Goal: Communication & Community: Answer question/provide support

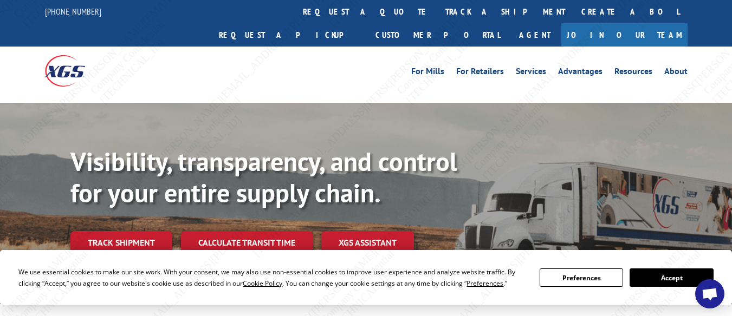
drag, startPoint x: 713, startPoint y: 295, endPoint x: 715, endPoint y: 286, distance: 8.8
click at [713, 294] on span "Open chat" at bounding box center [709, 295] width 17 height 14
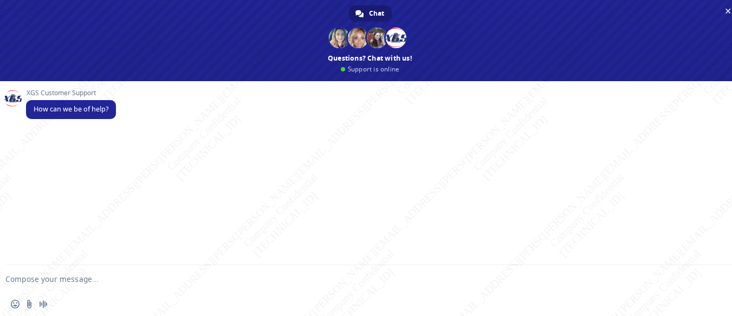
click at [120, 276] on textarea "Compose your message..." at bounding box center [352, 280] width 695 height 10
type textarea "h"
click at [248, 277] on textarea "Hello! I would like to cancel the pickup request for" at bounding box center [352, 280] width 695 height 10
paste textarea "BG1008890825"
type textarea "Hello! I would like to cancel the pickup request for BG1008890825"
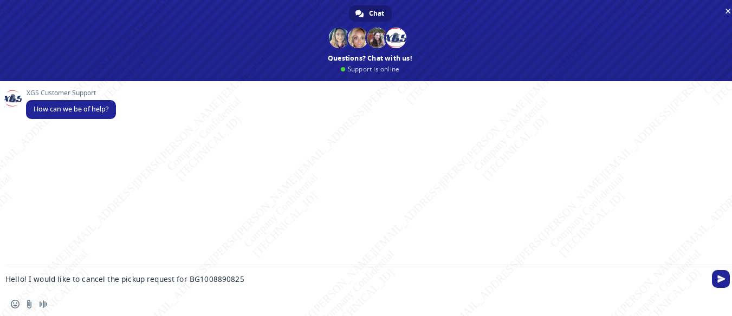
click at [716, 277] on span "Send" at bounding box center [721, 279] width 18 height 18
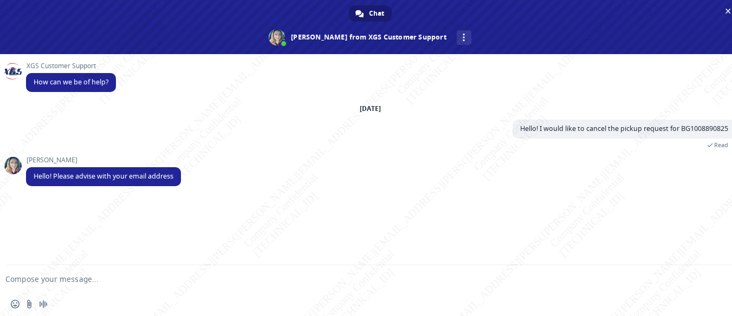
click at [123, 280] on textarea "Compose your message..." at bounding box center [352, 280] width 695 height 10
paste textarea "[EMAIL_ADDRESS][DOMAIN_NAME]"
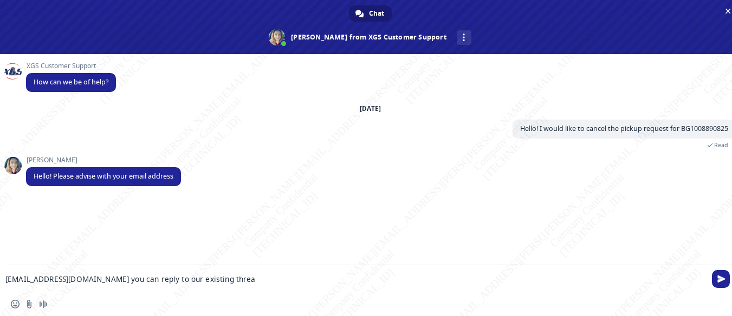
type textarea "[EMAIL_ADDRESS][DOMAIN_NAME] you can reply to our existing thread"
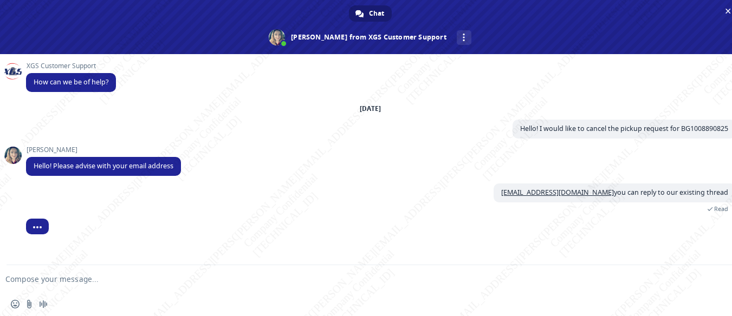
click at [261, 281] on textarea "Compose your message..." at bounding box center [352, 280] width 695 height 10
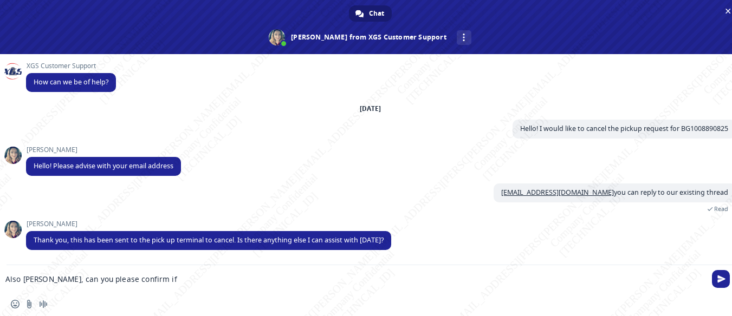
paste textarea "BG1011170325"
drag, startPoint x: 308, startPoint y: 282, endPoint x: 235, endPoint y: 282, distance: 72.6
click at [235, 282] on textarea "Also [PERSON_NAME], can you please confirm if BG1011170325 is on board for pick…" at bounding box center [352, 280] width 695 height 10
type textarea "Also [PERSON_NAME], can you please confirm if BG1011170325 is on board?"
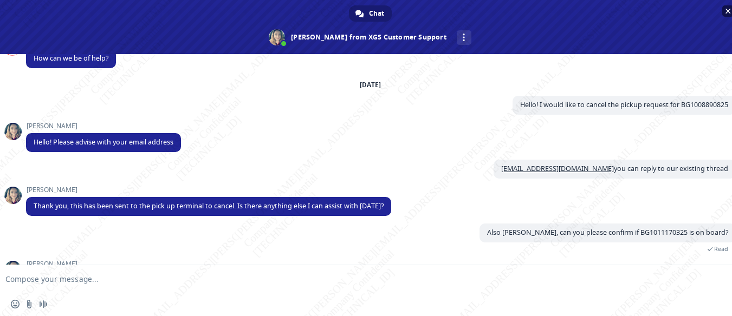
scroll to position [61, 0]
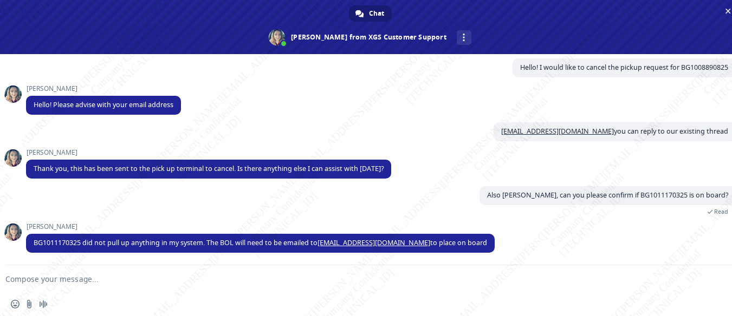
click at [241, 272] on form at bounding box center [358, 280] width 695 height 29
click at [215, 271] on form at bounding box center [358, 280] width 695 height 29
click at [117, 277] on textarea "Compose your message..." at bounding box center [352, 280] width 695 height 10
type textarea "I will, thank you so much!"
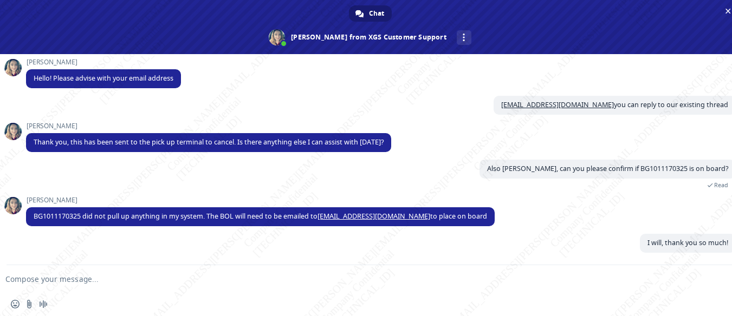
scroll to position [88, 0]
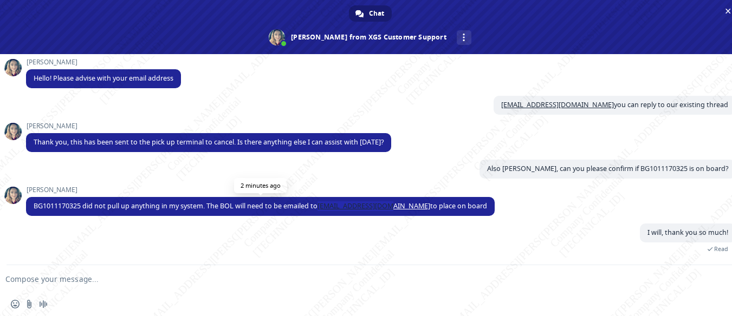
copy span "[EMAIL_ADDRESS][DOMAIN_NAME]"
drag, startPoint x: 320, startPoint y: 206, endPoint x: 391, endPoint y: 206, distance: 71.0
click at [391, 206] on span "BG1011170325 did not pull up anything in my system. The BOL will need to be ema…" at bounding box center [261, 206] width 454 height 9
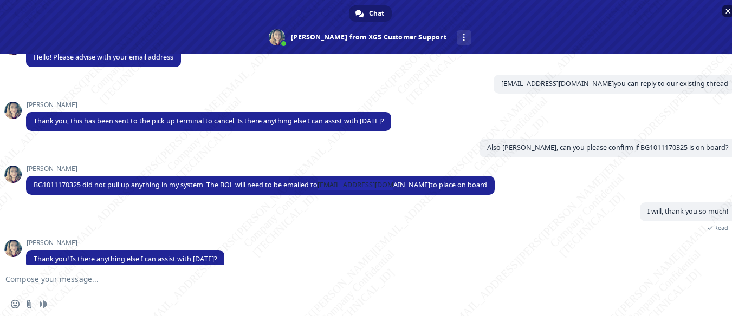
scroll to position [125, 0]
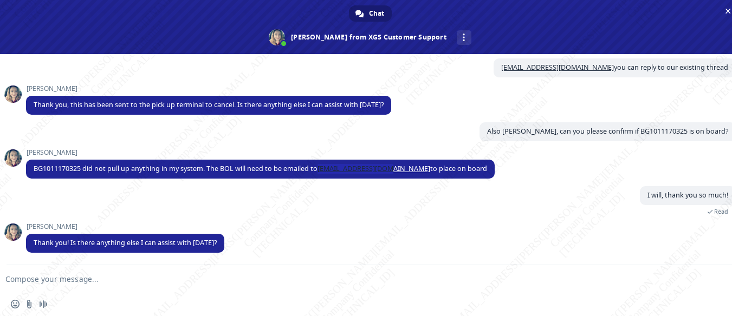
click at [184, 285] on form at bounding box center [358, 280] width 695 height 29
click at [88, 279] on textarea "Compose your message..." at bounding box center [352, 280] width 695 height 10
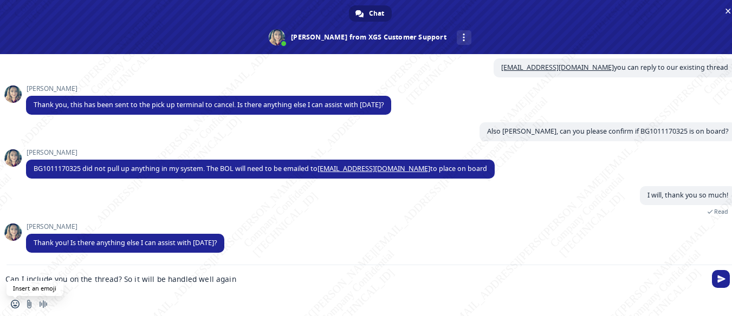
click at [15, 305] on span "Insert an emoji" at bounding box center [15, 304] width 9 height 9
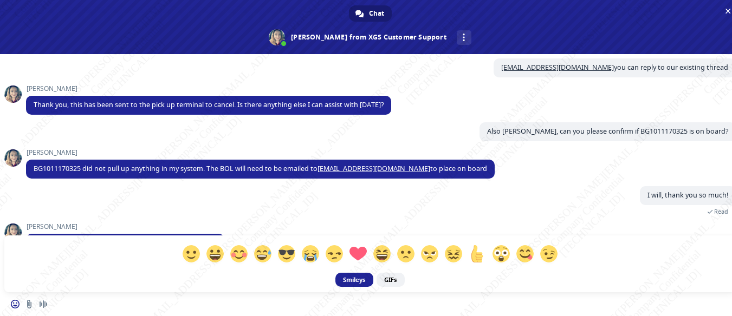
drag, startPoint x: 191, startPoint y: 252, endPoint x: 240, endPoint y: 272, distance: 52.7
click at [192, 252] on span at bounding box center [191, 253] width 17 height 17
type textarea ":) Can I include you on the thread? So it will be handled well again"
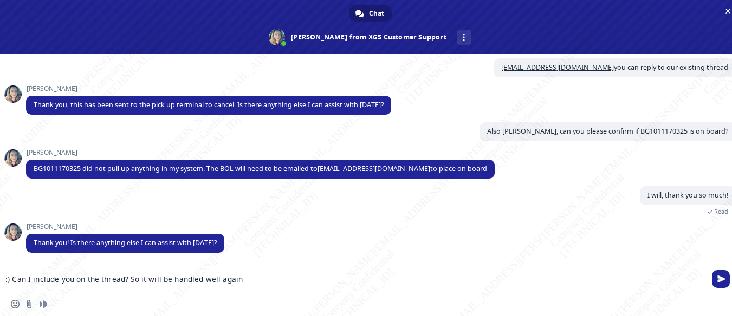
drag, startPoint x: 721, startPoint y: 279, endPoint x: 704, endPoint y: 270, distance: 18.9
click at [721, 279] on span "Send" at bounding box center [721, 279] width 8 height 8
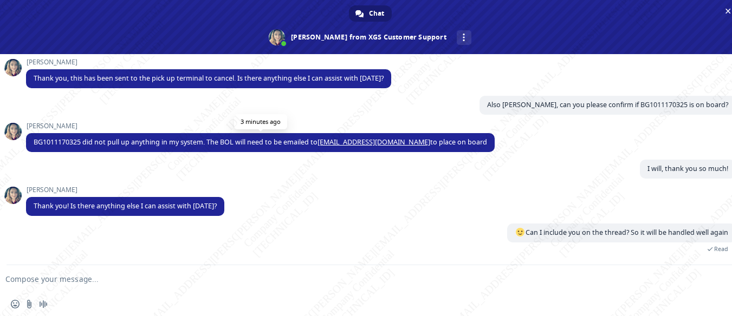
scroll to position [164, 0]
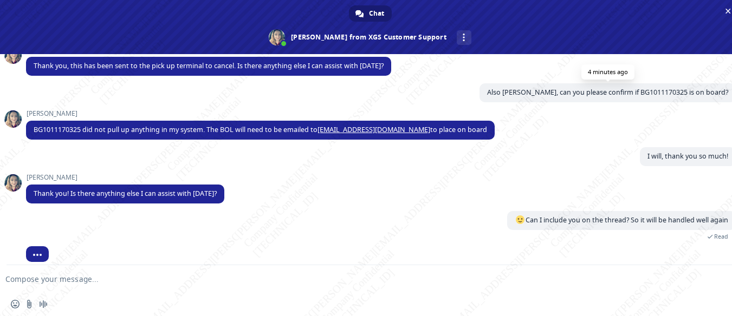
click at [648, 91] on span "Also [PERSON_NAME], can you please confirm if BG1011170325 is on board?" at bounding box center [607, 92] width 241 height 9
copy span "BG1011170325"
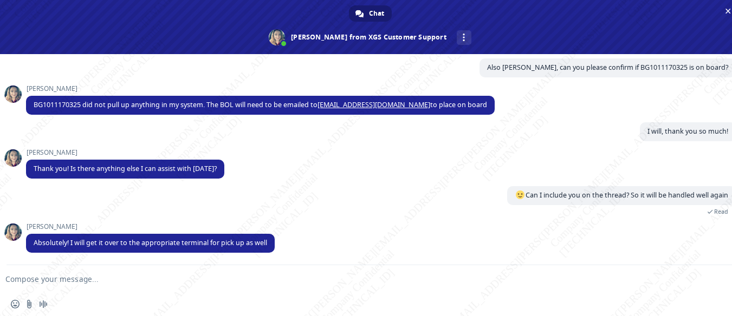
click at [126, 284] on textarea "Compose your message..." at bounding box center [352, 280] width 695 height 10
type textarea "Thank you so so so much! Have a great day!"
click at [723, 283] on span "Send" at bounding box center [721, 279] width 18 height 18
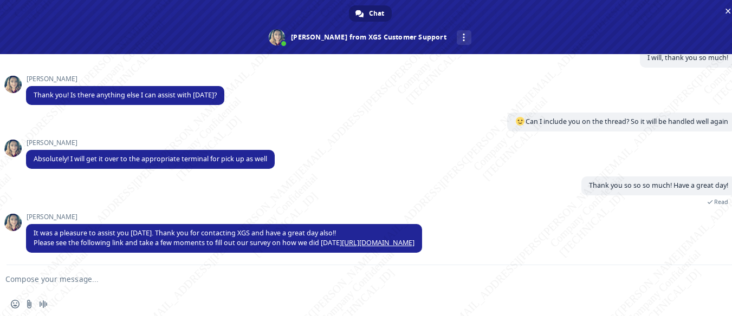
scroll to position [263, 0]
click at [362, 242] on link "[URL][DOMAIN_NAME]" at bounding box center [378, 242] width 73 height 9
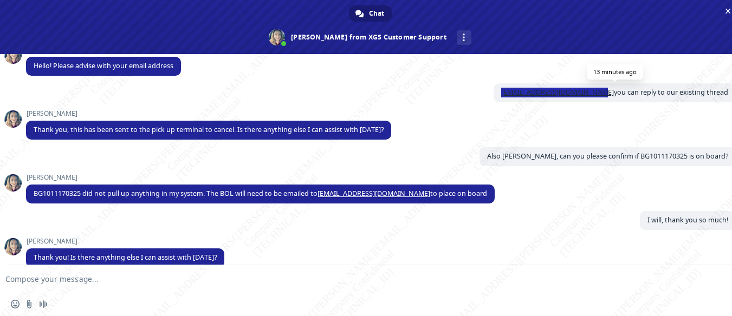
drag, startPoint x: 605, startPoint y: 93, endPoint x: 500, endPoint y: 91, distance: 104.6
click at [500, 91] on span "[EMAIL_ADDRESS][DOMAIN_NAME] you can reply to our existing thread" at bounding box center [615, 92] width 242 height 19
